Goal: Information Seeking & Learning: Learn about a topic

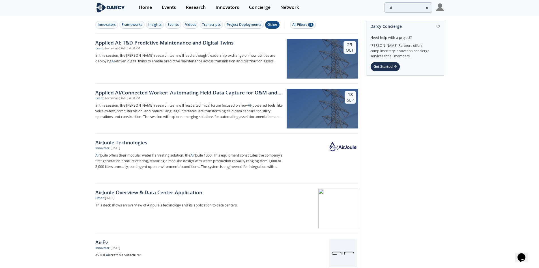
click at [271, 23] on div "Other" at bounding box center [273, 24] width 10 height 5
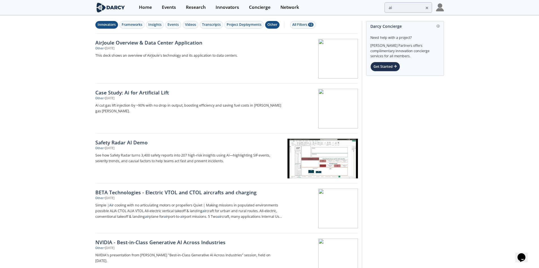
click at [106, 24] on div "Innovators" at bounding box center [107, 24] width 18 height 5
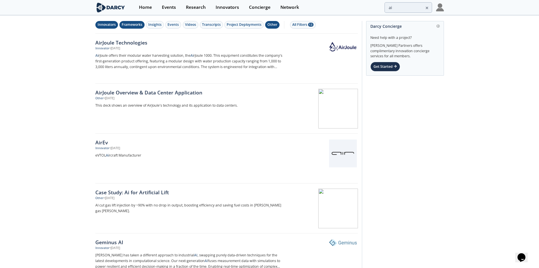
click at [136, 25] on div "Frameworks" at bounding box center [132, 24] width 21 height 5
click at [175, 28] on button "Events" at bounding box center [173, 25] width 16 height 8
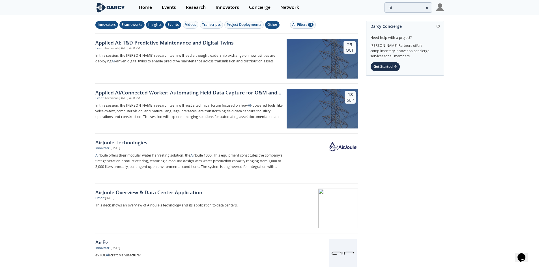
click at [158, 26] on div "Insights" at bounding box center [154, 24] width 13 height 5
click at [125, 25] on div "Frameworks" at bounding box center [132, 24] width 21 height 5
click at [108, 25] on div "Innovators" at bounding box center [107, 24] width 18 height 5
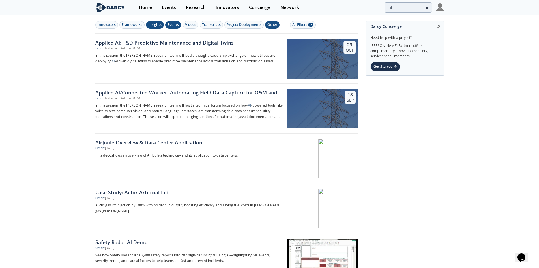
click at [272, 24] on div "Other" at bounding box center [273, 24] width 10 height 5
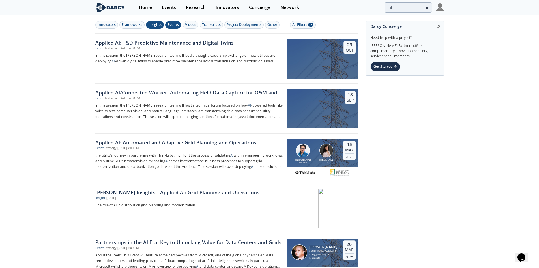
click at [152, 23] on div "Insights" at bounding box center [154, 24] width 13 height 5
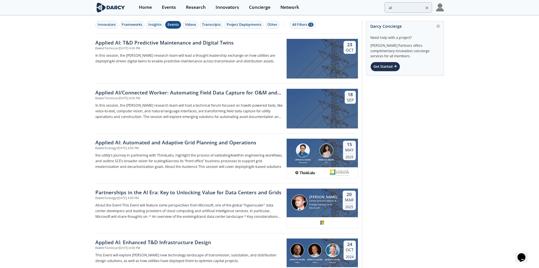
click at [172, 24] on div "Events" at bounding box center [173, 24] width 11 height 5
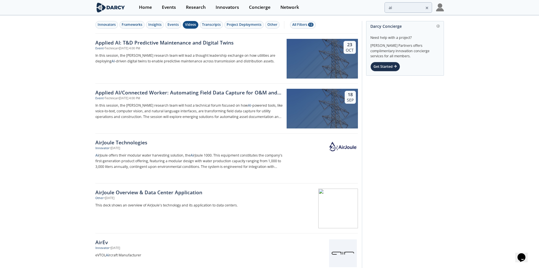
click at [188, 24] on div "Videos" at bounding box center [190, 24] width 11 height 5
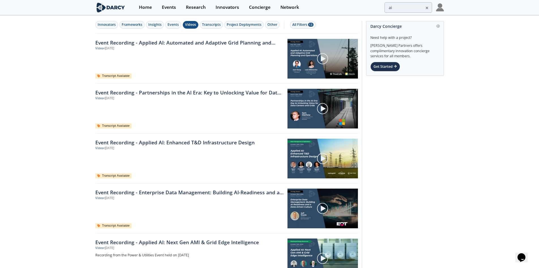
click at [198, 24] on button "Videos" at bounding box center [191, 25] width 16 height 8
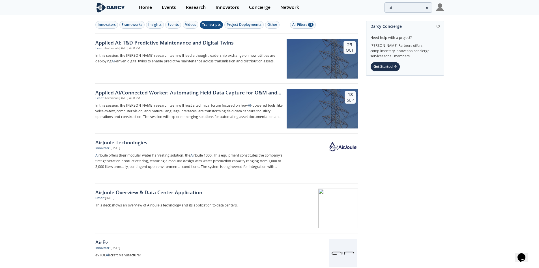
click at [210, 24] on div "Transcripts" at bounding box center [211, 24] width 19 height 5
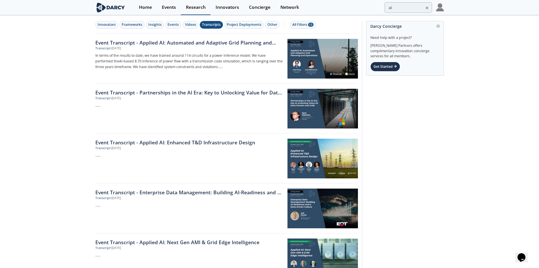
click at [198, 9] on div "Research" at bounding box center [196, 7] width 20 height 5
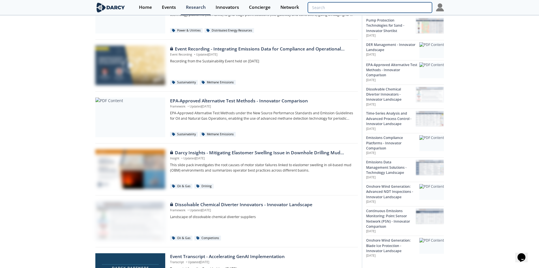
click at [399, 5] on input "search" at bounding box center [370, 7] width 124 height 10
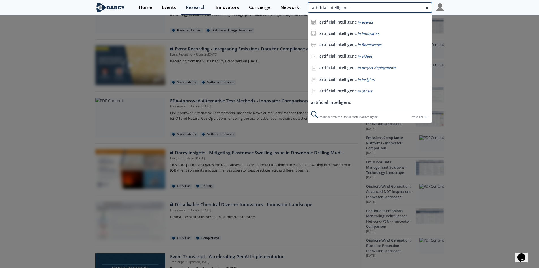
type input "artificial intelligence"
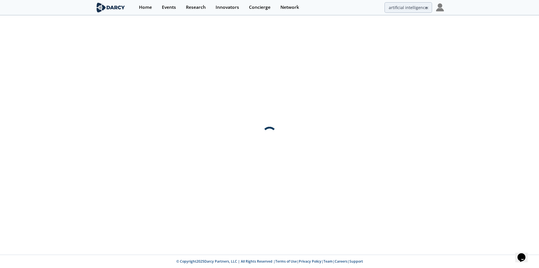
scroll to position [0, 0]
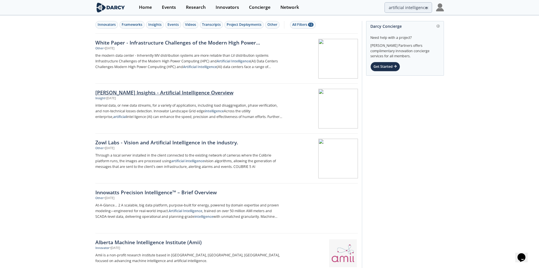
click at [190, 91] on div "Darcy Insights - Artificial Intelligence Overview" at bounding box center [188, 92] width 187 height 7
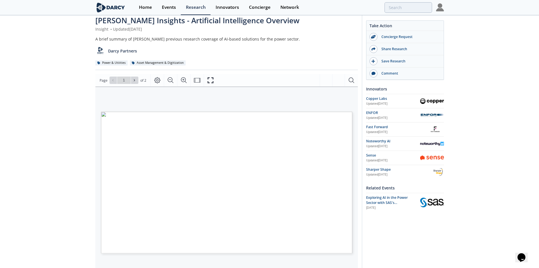
scroll to position [28, 0]
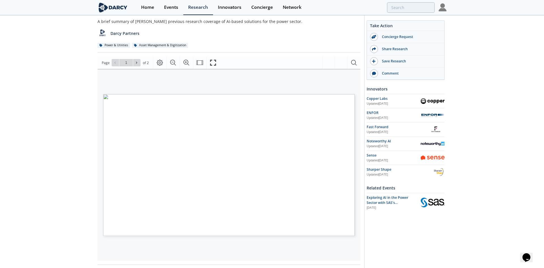
type input "2"
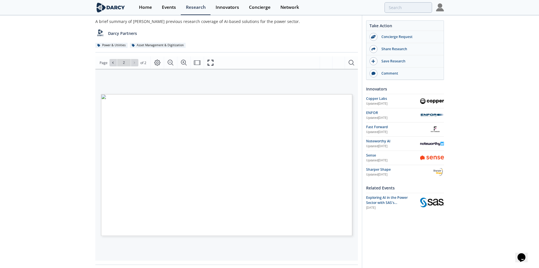
click at [80, 127] on div "Darcy Insights - Artificial Intelligence Overview Insight • Updated November 8,…" at bounding box center [269, 187] width 539 height 398
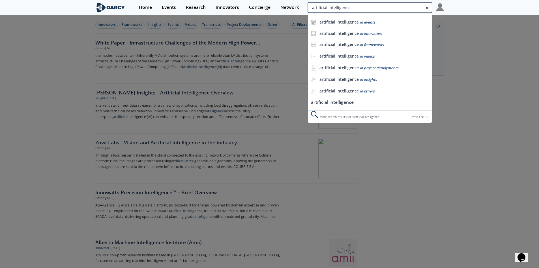
click at [424, 11] on input "artificial intelligence" at bounding box center [370, 7] width 124 height 10
click at [381, 9] on input "artificial intelligence" at bounding box center [370, 7] width 124 height 10
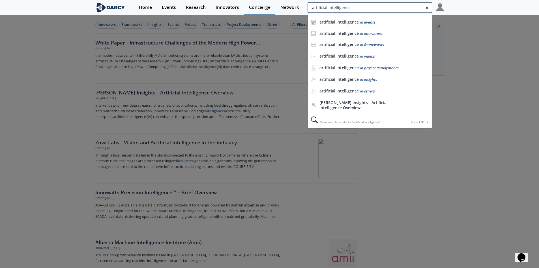
drag, startPoint x: 283, startPoint y: 9, endPoint x: 264, endPoint y: 9, distance: 19.0
click at [264, 9] on div "Home Events Research Innovators Concierge Network artificial intelligence artif…" at bounding box center [289, 7] width 310 height 15
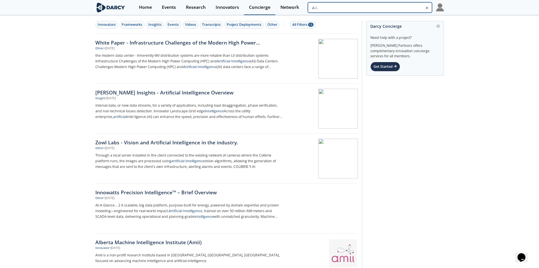
type input "a.i."
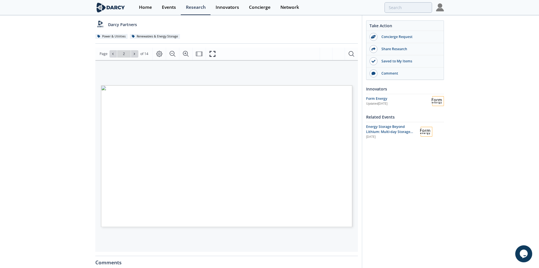
scroll to position [57, 0]
